Goal: Find specific page/section: Find specific page/section

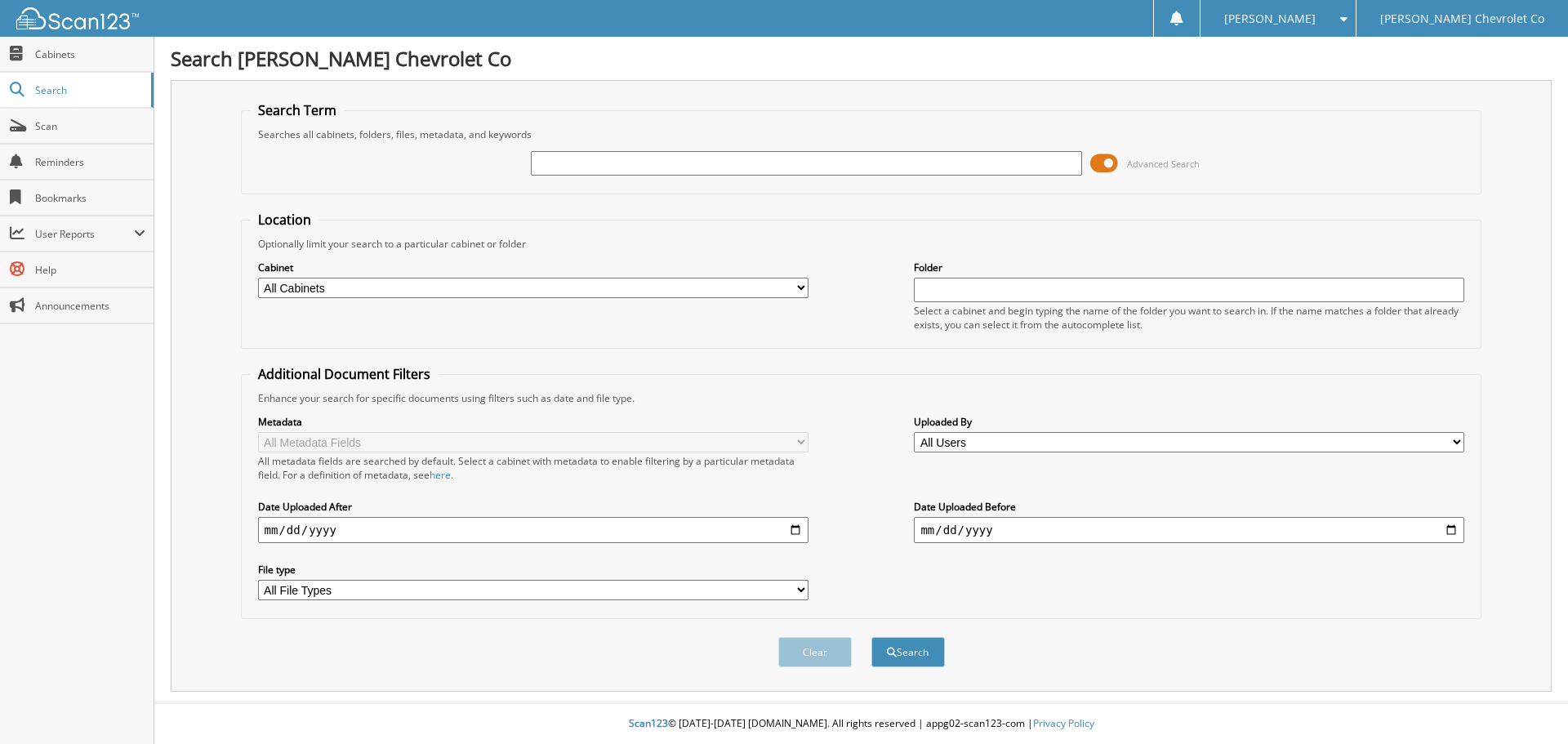
click at [638, 164] on input "text" at bounding box center [806, 163] width 550 height 25
click at [616, 166] on input "text" at bounding box center [806, 163] width 550 height 25
type input "SUPERIOR"
click at [871, 637] on button "Search" at bounding box center [908, 652] width 74 height 30
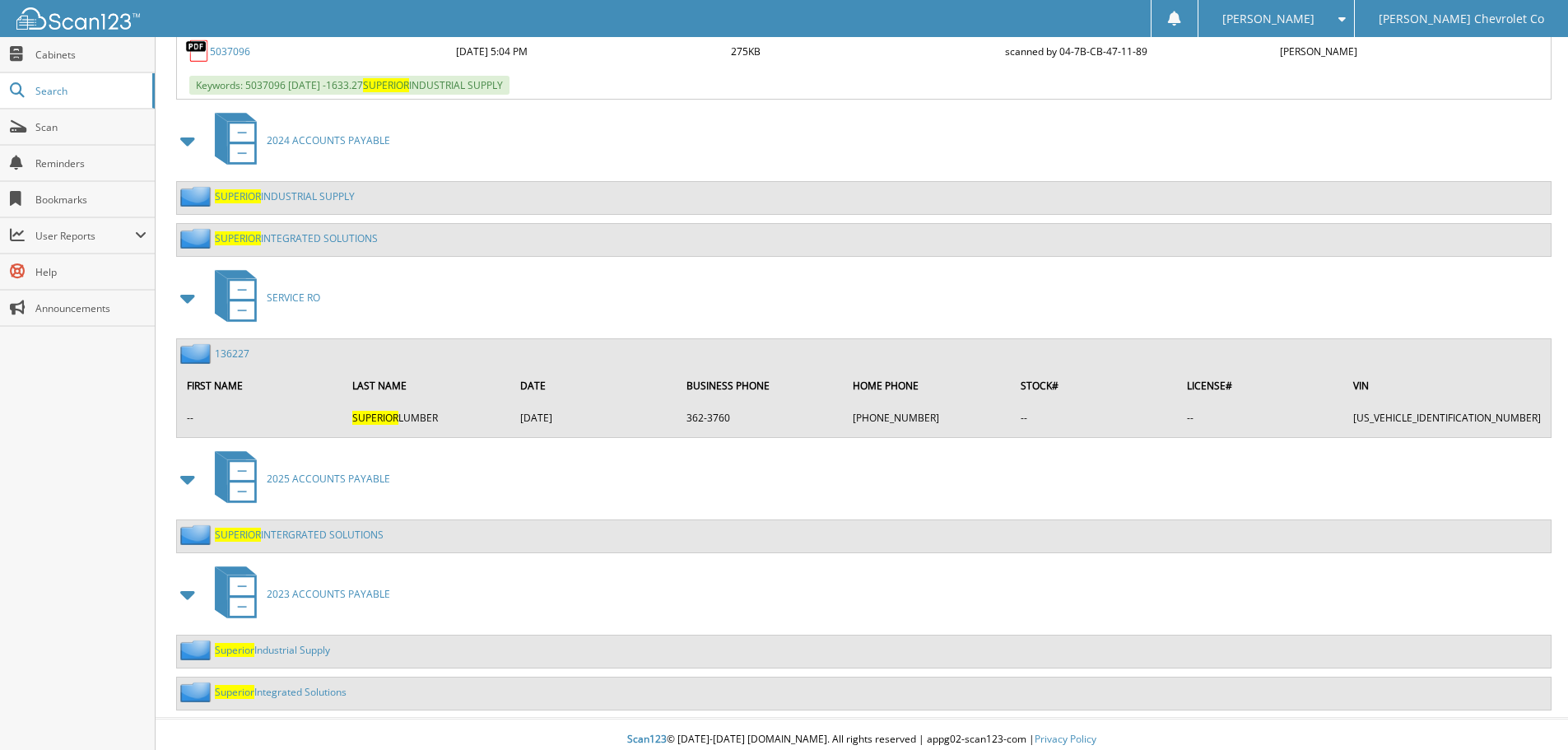
scroll to position [1280, 0]
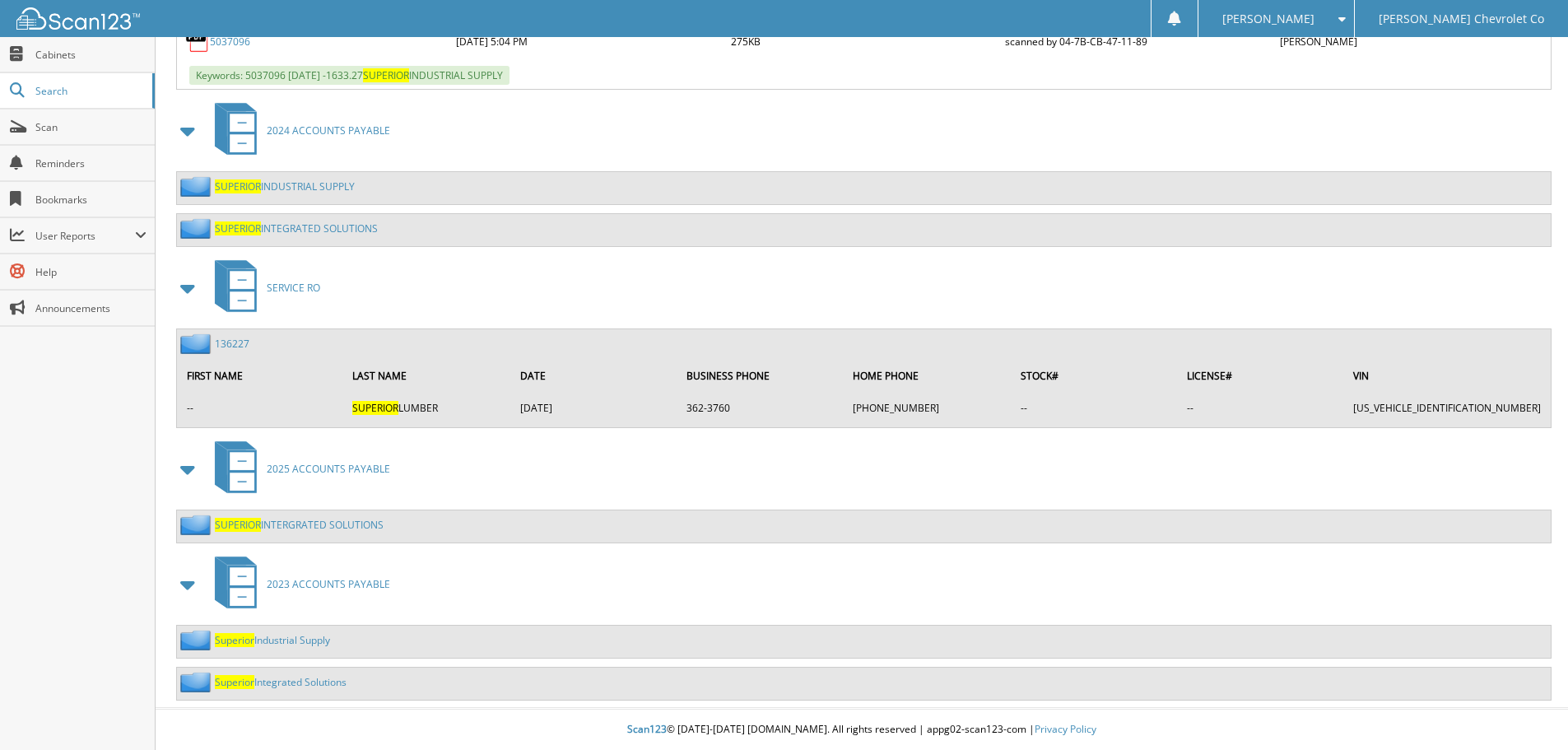
click at [339, 521] on link "SUPERIOR INTERGRATED SOLUTIONS" at bounding box center [299, 524] width 169 height 14
